Goal: Transaction & Acquisition: Purchase product/service

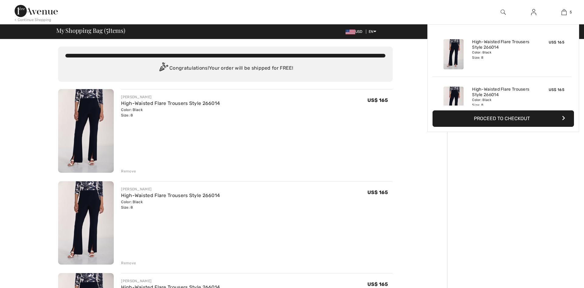
checkbox input "true"
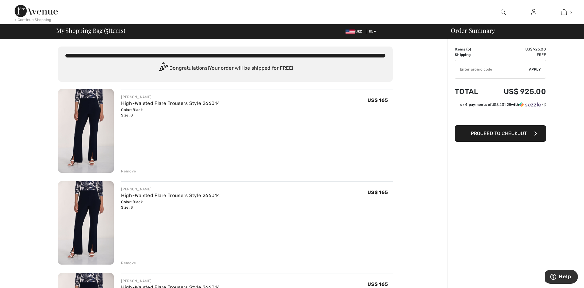
click at [129, 171] on div "Remove" at bounding box center [128, 171] width 15 height 5
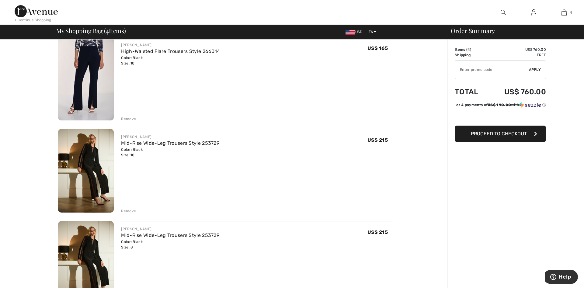
scroll to position [186, 0]
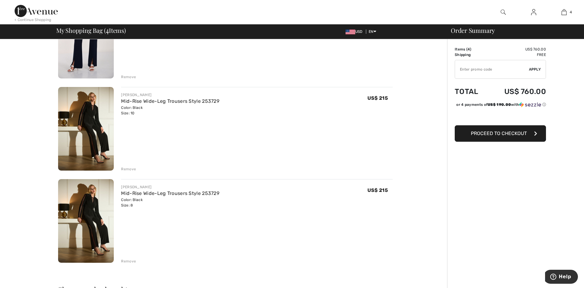
click at [130, 261] on div "Remove" at bounding box center [128, 261] width 15 height 5
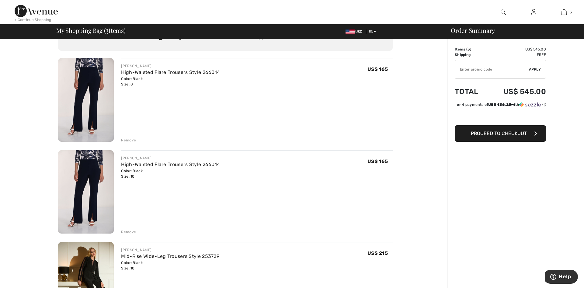
scroll to position [0, 0]
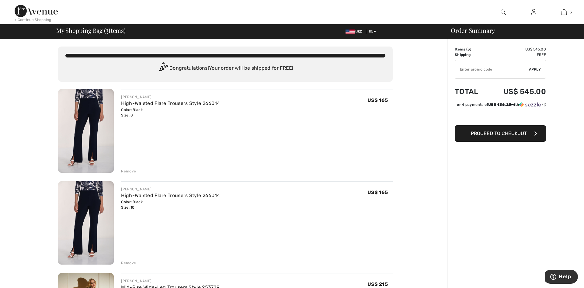
click at [32, 13] on img at bounding box center [36, 11] width 43 height 12
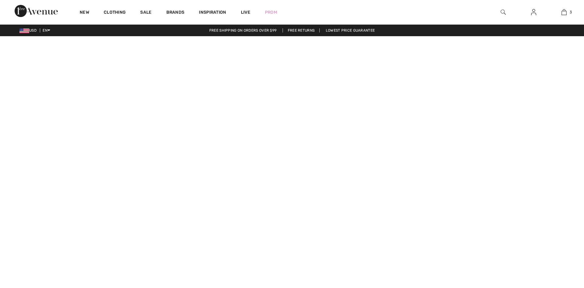
checkbox input "true"
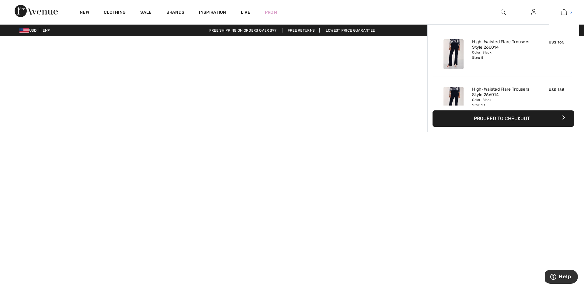
click at [564, 11] on img at bounding box center [564, 12] width 5 height 7
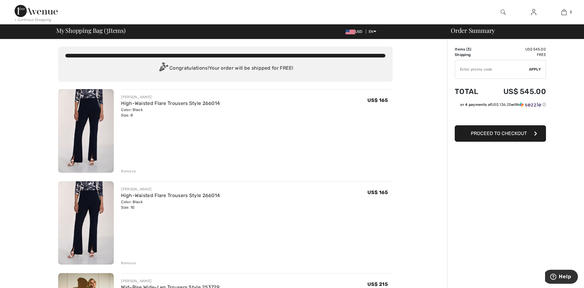
click at [128, 171] on div "Remove" at bounding box center [128, 171] width 15 height 5
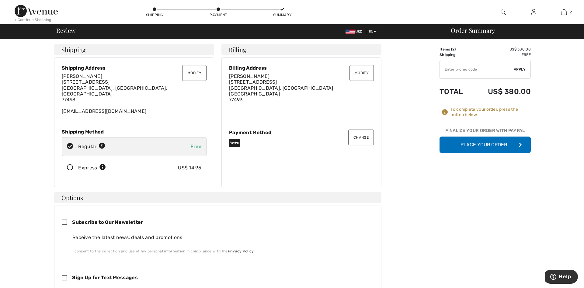
scroll to position [124, 0]
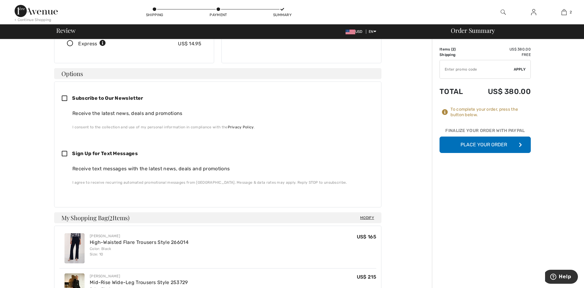
click at [473, 145] on button "Place Your Order" at bounding box center [485, 145] width 91 height 16
